Goal: Task Accomplishment & Management: Use online tool/utility

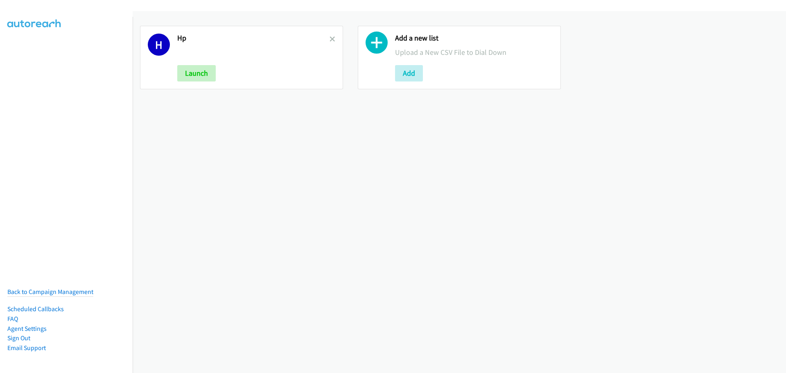
click at [333, 40] on div "H Hp Launch" at bounding box center [241, 57] width 203 height 63
click at [330, 40] on icon at bounding box center [332, 40] width 6 height 6
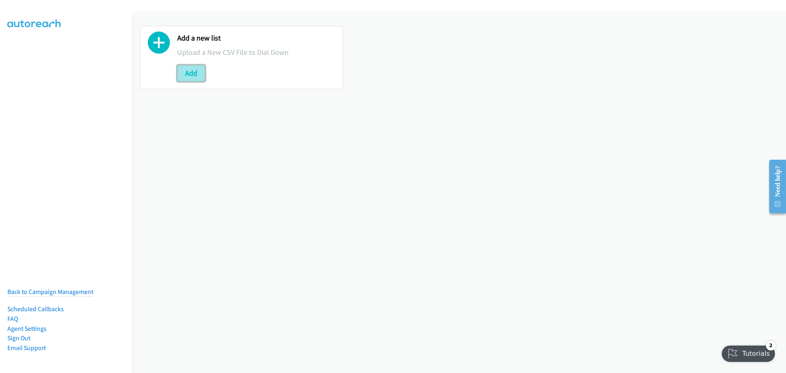
click at [194, 70] on button "Add" at bounding box center [191, 73] width 28 height 16
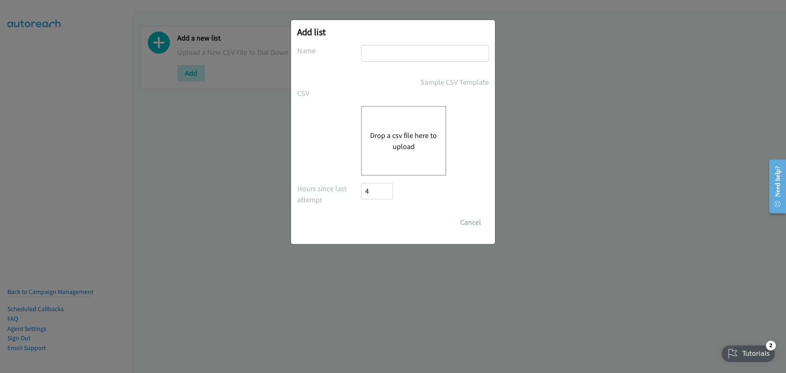
click at [403, 142] on button "Drop a csv file here to upload" at bounding box center [403, 141] width 67 height 22
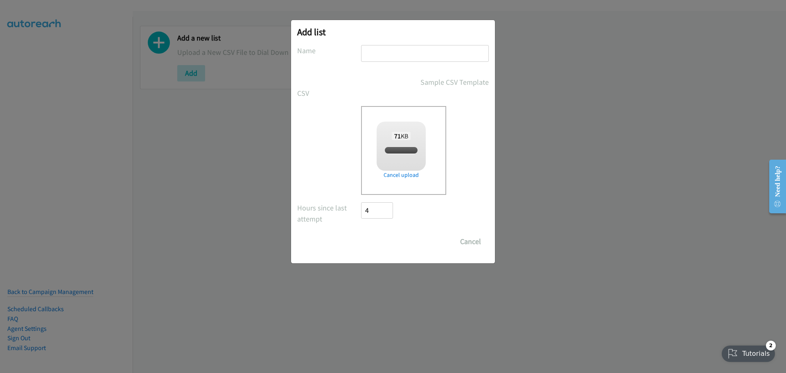
checkbox input "true"
click at [392, 49] on input "text" at bounding box center [425, 53] width 128 height 17
type input "[PERSON_NAME]"
click at [382, 248] on input "Save List" at bounding box center [382, 241] width 43 height 16
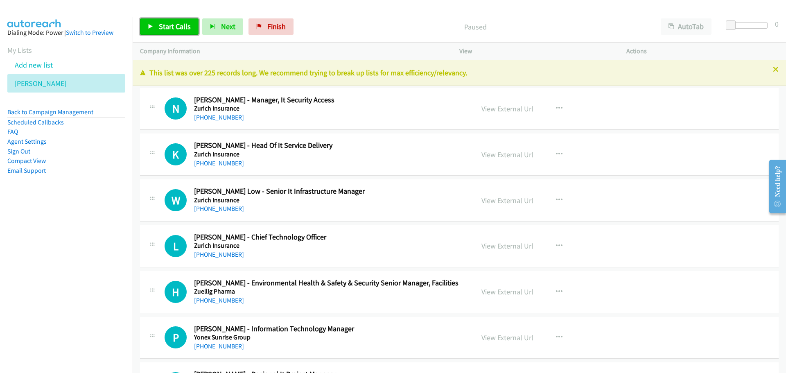
click at [168, 24] on span "Start Calls" at bounding box center [175, 26] width 32 height 9
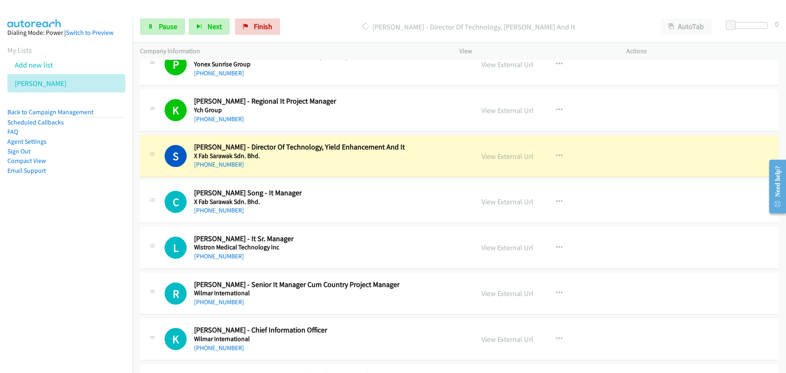
scroll to position [286, 0]
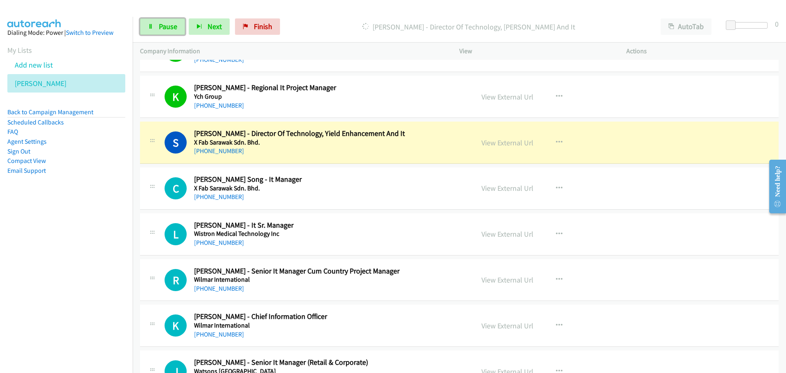
drag, startPoint x: 169, startPoint y: 25, endPoint x: 11, endPoint y: 25, distance: 157.9
click at [169, 25] on span "Pause" at bounding box center [168, 26] width 18 height 9
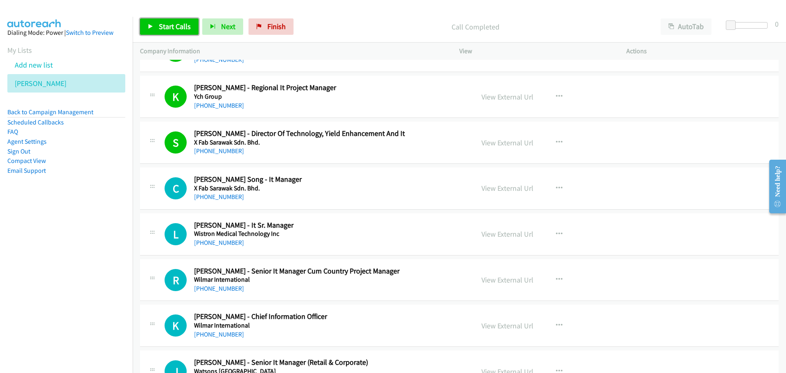
click at [165, 23] on span "Start Calls" at bounding box center [175, 26] width 32 height 9
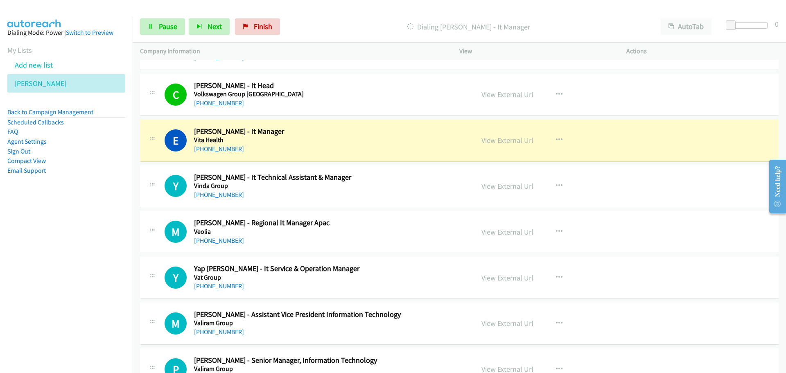
scroll to position [696, 0]
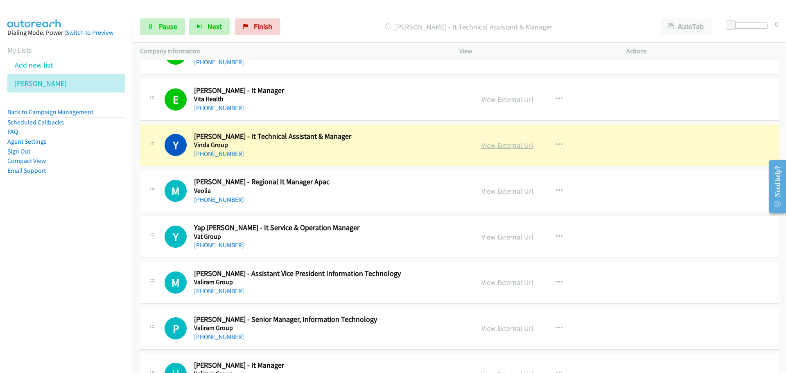
click at [493, 149] on link "View External Url" at bounding box center [507, 144] width 52 height 9
click at [168, 27] on span "Pause" at bounding box center [168, 26] width 18 height 9
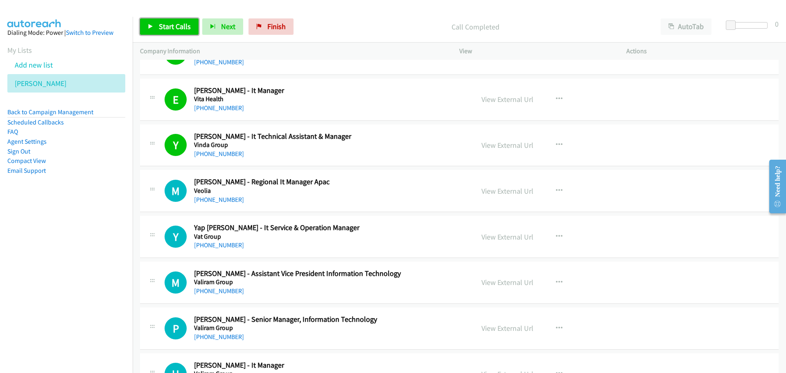
click at [185, 24] on span "Start Calls" at bounding box center [175, 26] width 32 height 9
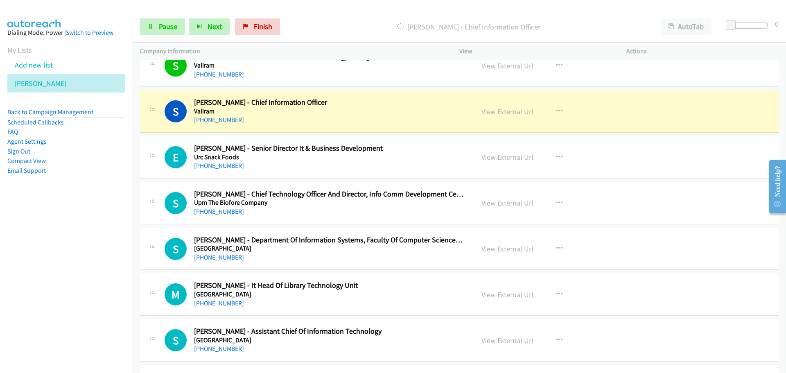
scroll to position [1064, 0]
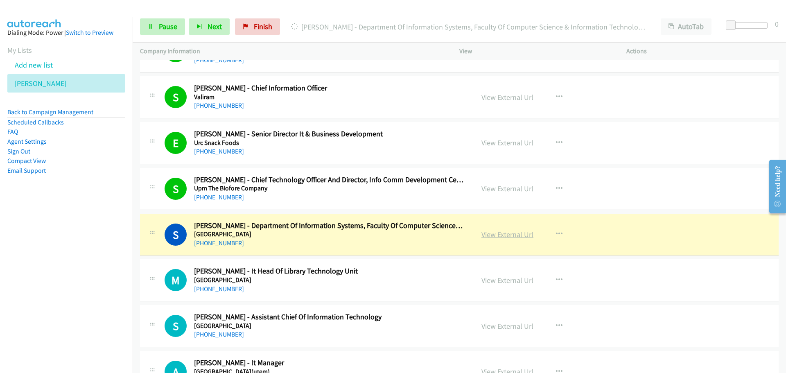
click at [505, 234] on link "View External Url" at bounding box center [507, 234] width 52 height 9
click at [173, 26] on span "Pause" at bounding box center [168, 26] width 18 height 9
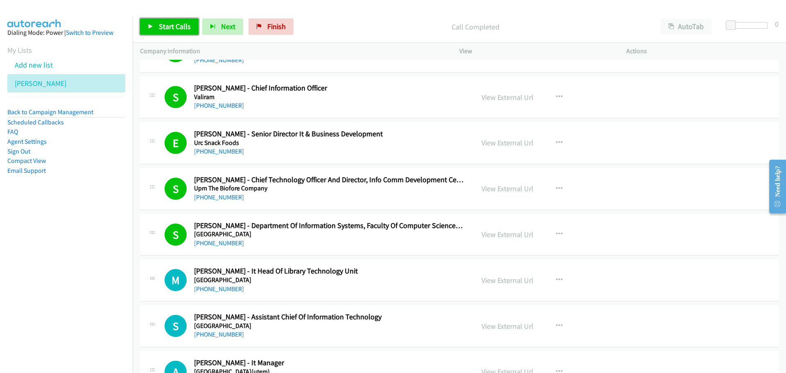
click at [157, 19] on link "Start Calls" at bounding box center [169, 26] width 59 height 16
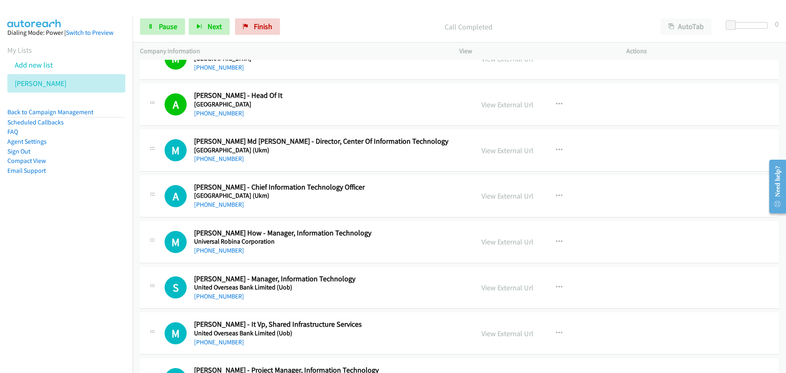
scroll to position [1555, 0]
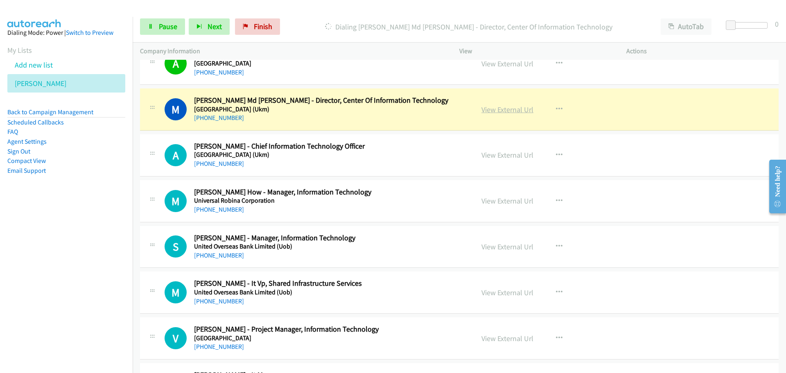
click at [507, 106] on link "View External Url" at bounding box center [507, 109] width 52 height 9
click at [161, 29] on span "Pause" at bounding box center [168, 26] width 18 height 9
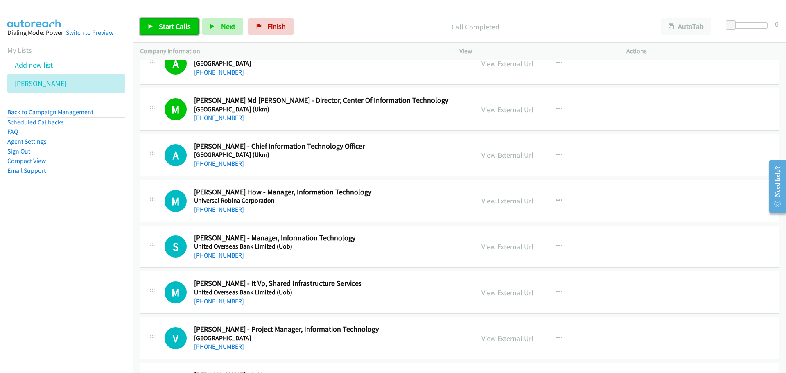
click at [171, 23] on span "Start Calls" at bounding box center [175, 26] width 32 height 9
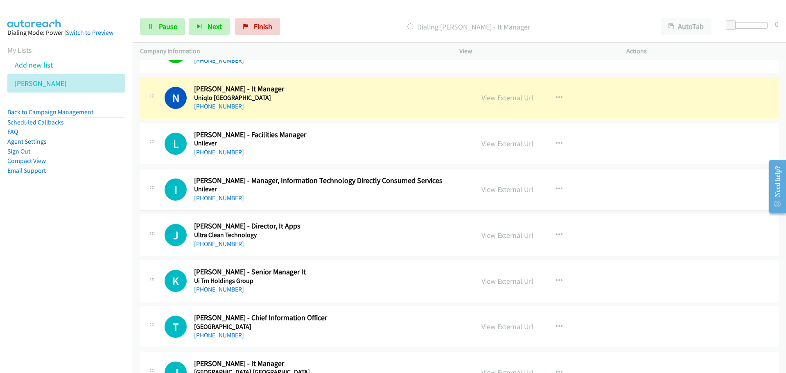
scroll to position [1841, 0]
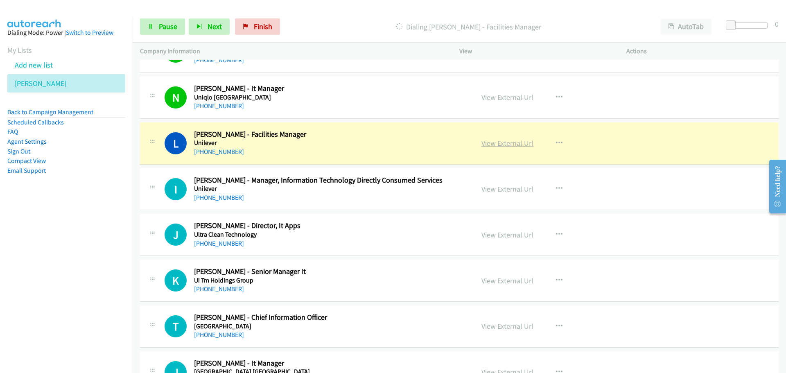
click at [511, 142] on link "View External Url" at bounding box center [507, 142] width 52 height 9
click at [155, 32] on link "Pause" at bounding box center [162, 26] width 45 height 16
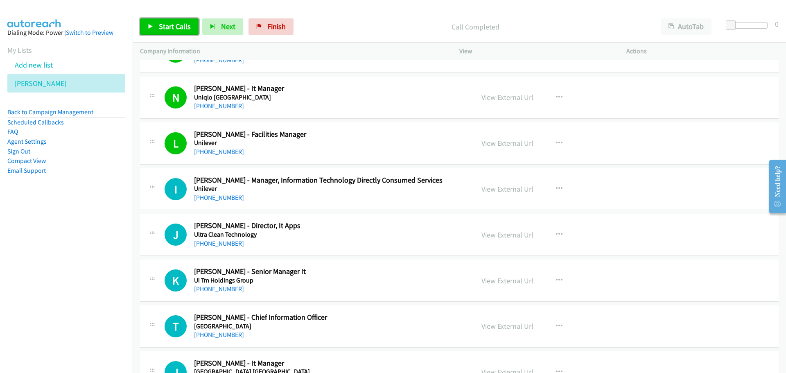
click at [157, 21] on link "Start Calls" at bounding box center [169, 26] width 59 height 16
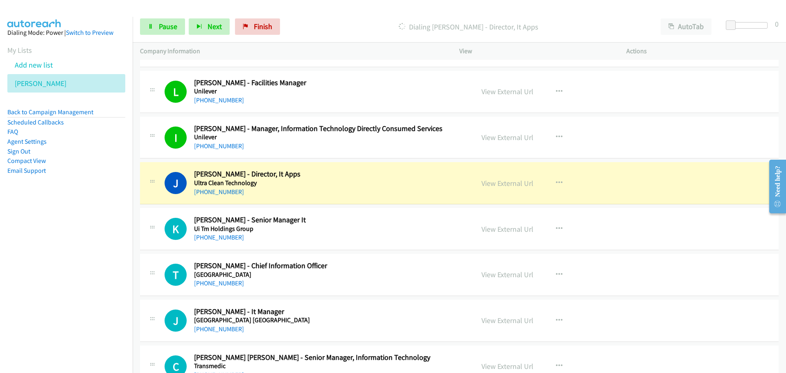
scroll to position [1923, 0]
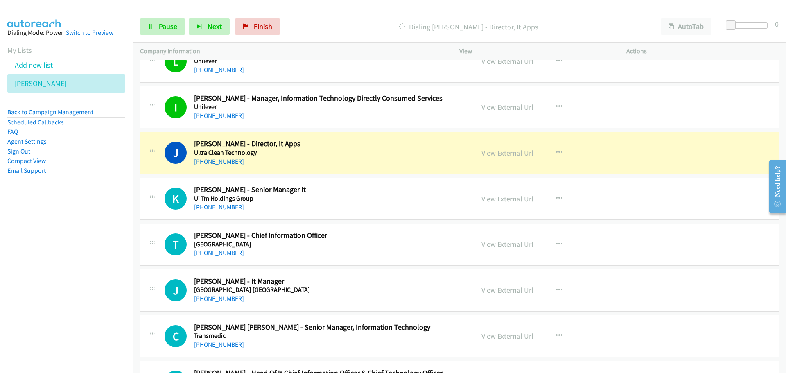
click at [503, 154] on link "View External Url" at bounding box center [507, 152] width 52 height 9
click at [161, 33] on link "Pause" at bounding box center [162, 26] width 45 height 16
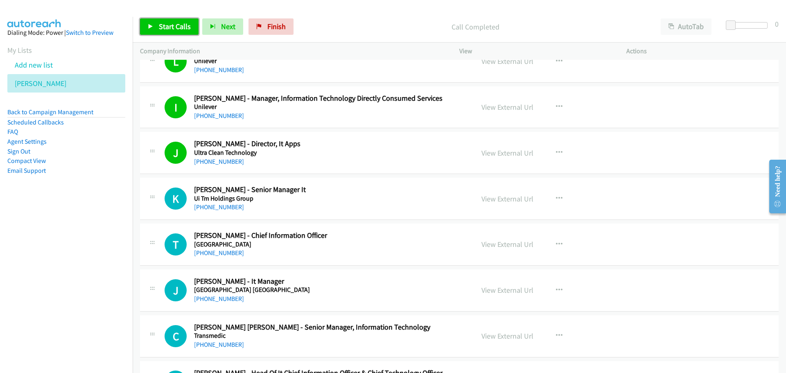
click at [156, 22] on link "Start Calls" at bounding box center [169, 26] width 59 height 16
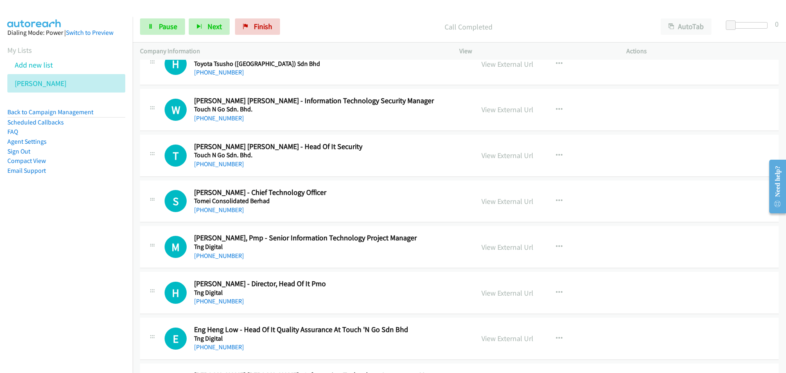
scroll to position [2291, 0]
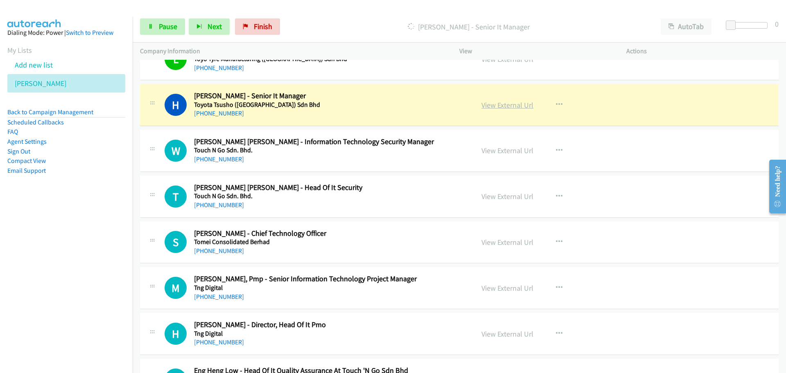
click at [502, 105] on link "View External Url" at bounding box center [507, 104] width 52 height 9
click at [159, 25] on span "Pause" at bounding box center [168, 26] width 18 height 9
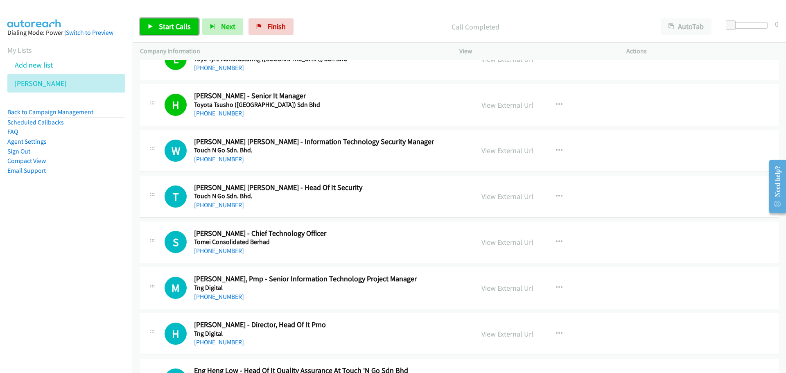
click at [176, 25] on span "Start Calls" at bounding box center [175, 26] width 32 height 9
click at [173, 32] on link "Pause" at bounding box center [162, 26] width 45 height 16
click at [497, 101] on link "View External Url" at bounding box center [507, 104] width 52 height 9
click at [185, 36] on div "Start Calls Pause Next Finish Call Completed AutoTab AutoTab 0" at bounding box center [459, 27] width 653 height 32
click at [183, 29] on span "Start Calls" at bounding box center [175, 26] width 32 height 9
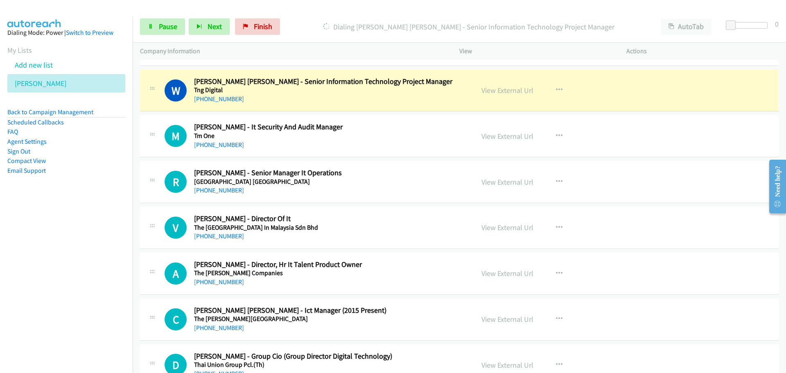
scroll to position [2659, 0]
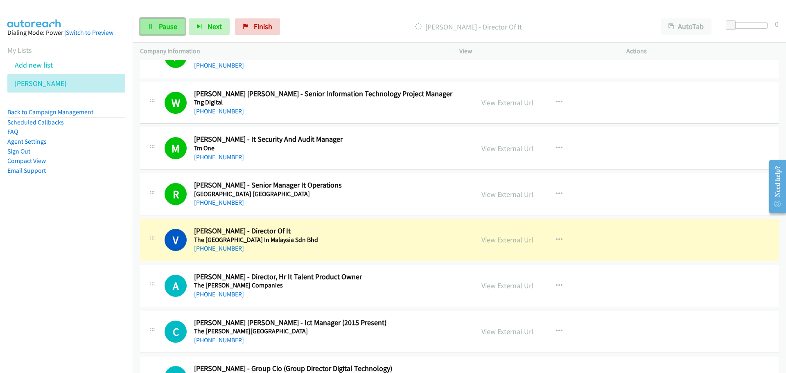
click at [166, 32] on link "Pause" at bounding box center [162, 26] width 45 height 16
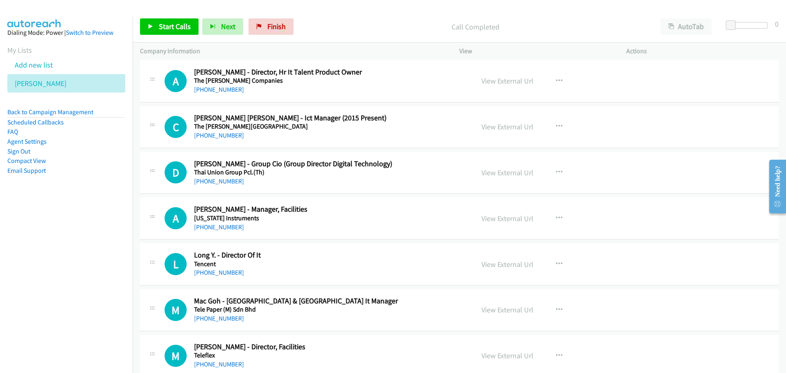
scroll to position [2823, 0]
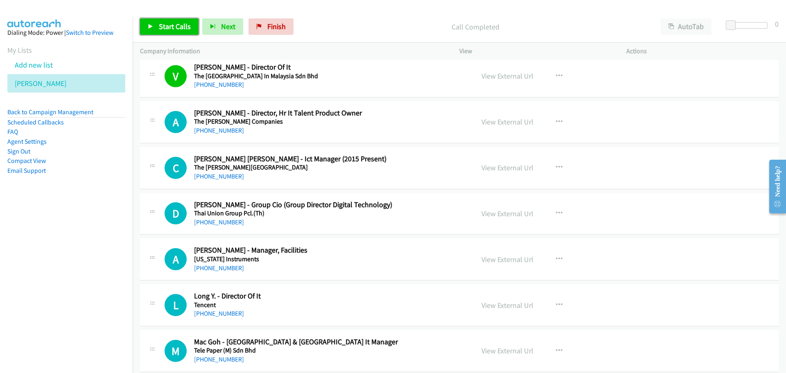
click at [166, 26] on span "Start Calls" at bounding box center [175, 26] width 32 height 9
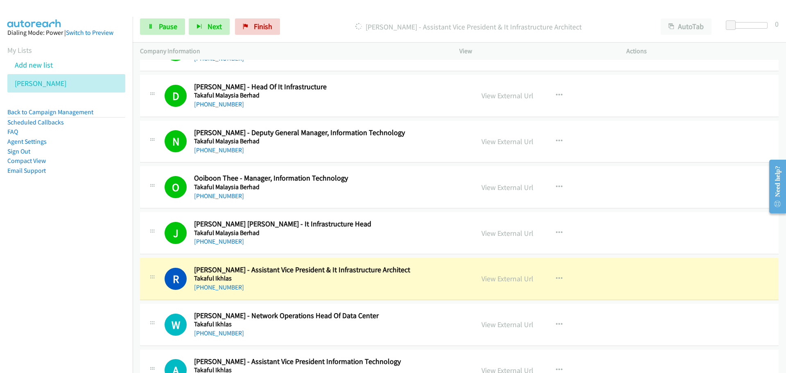
scroll to position [3641, 0]
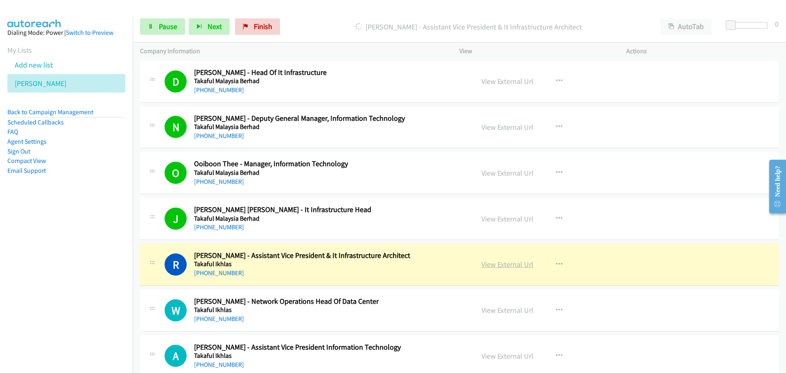
click at [503, 269] on link "View External Url" at bounding box center [507, 263] width 52 height 9
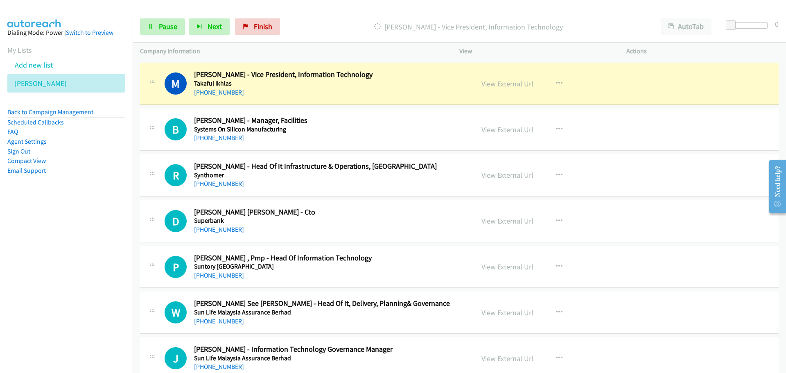
scroll to position [3968, 0]
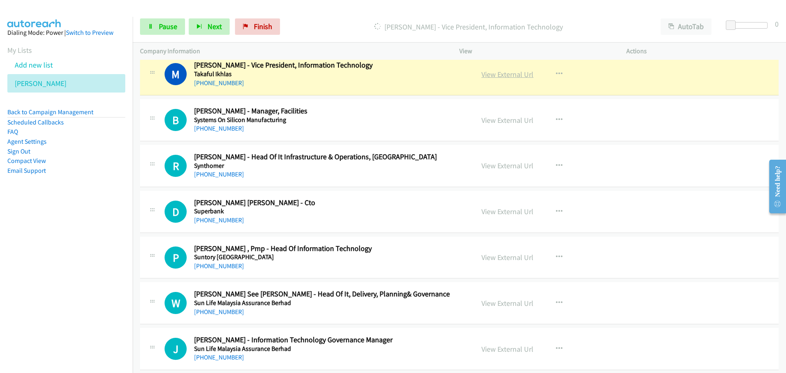
click at [489, 79] on link "View External Url" at bounding box center [507, 74] width 52 height 9
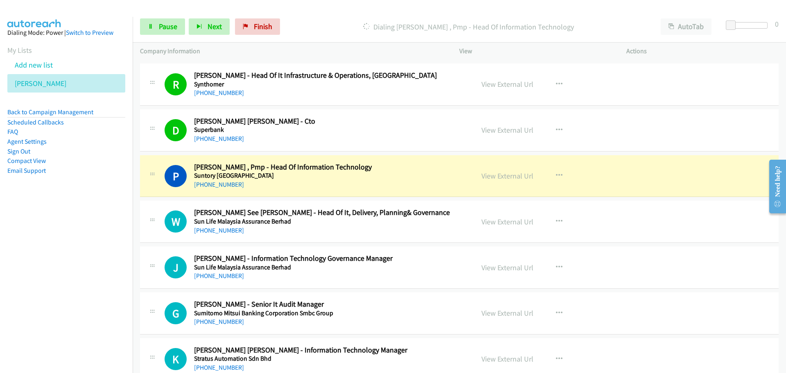
scroll to position [4050, 0]
click at [518, 178] on link "View External Url" at bounding box center [507, 175] width 52 height 9
click at [169, 30] on span "Pause" at bounding box center [168, 26] width 18 height 9
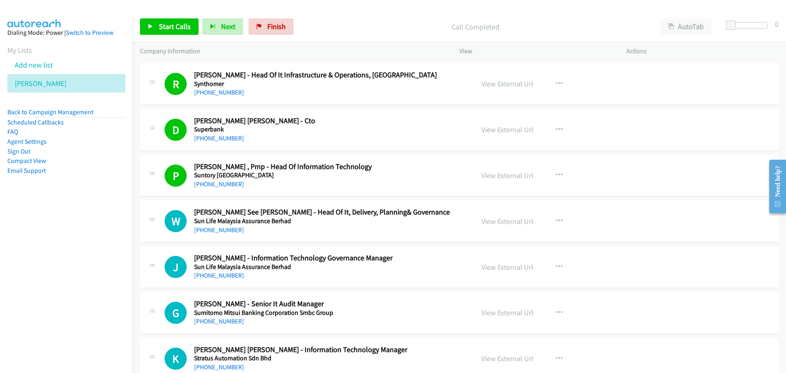
click at [154, 37] on div "Start Calls Pause Next Finish Call Completed AutoTab AutoTab 0" at bounding box center [459, 27] width 653 height 32
click at [155, 32] on link "Start Calls" at bounding box center [169, 26] width 59 height 16
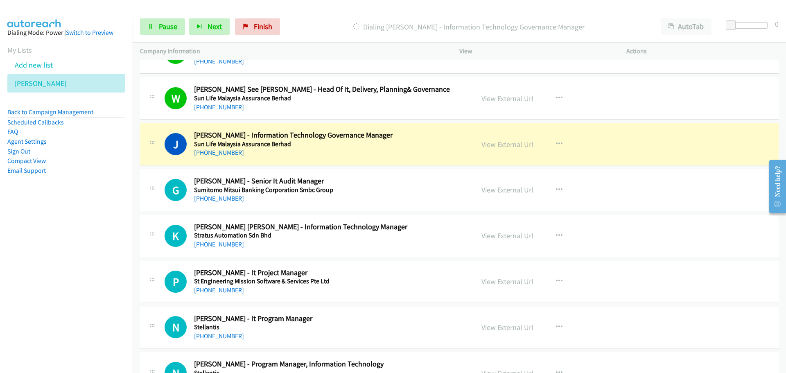
scroll to position [4214, 0]
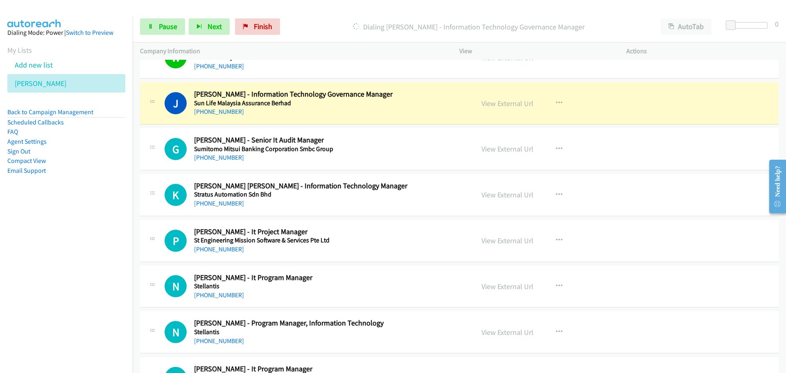
click at [508, 110] on div "View External Url View External Url Schedule/Manage Callback Start Calls Here R…" at bounding box center [561, 103] width 174 height 27
click at [506, 103] on link "View External Url" at bounding box center [507, 103] width 52 height 9
click at [156, 18] on link "Pause" at bounding box center [162, 26] width 45 height 16
